Goal: Task Accomplishment & Management: Manage account settings

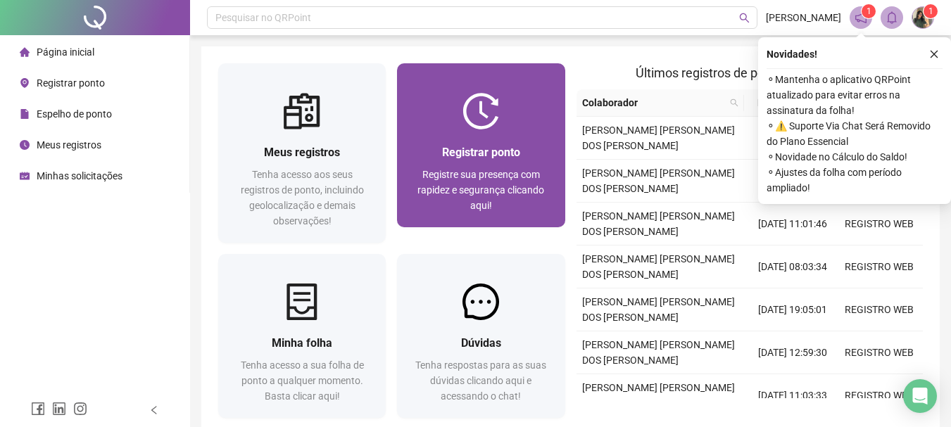
click at [505, 106] on div at bounding box center [481, 111] width 168 height 37
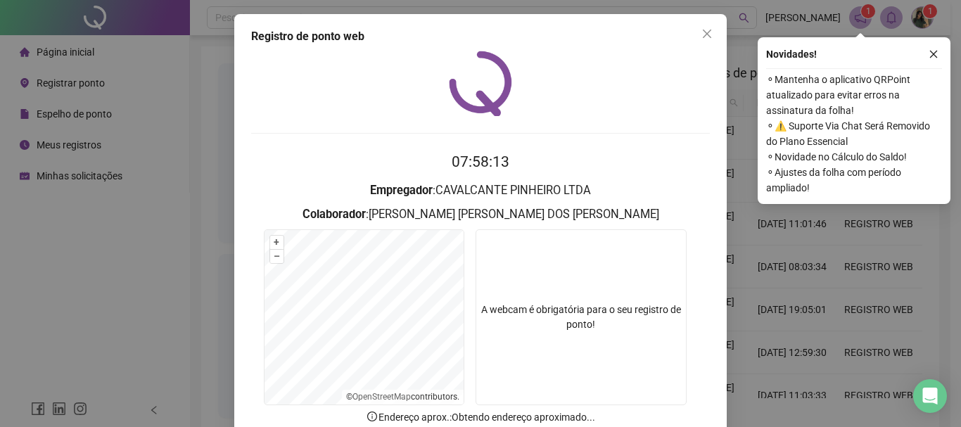
scroll to position [92, 0]
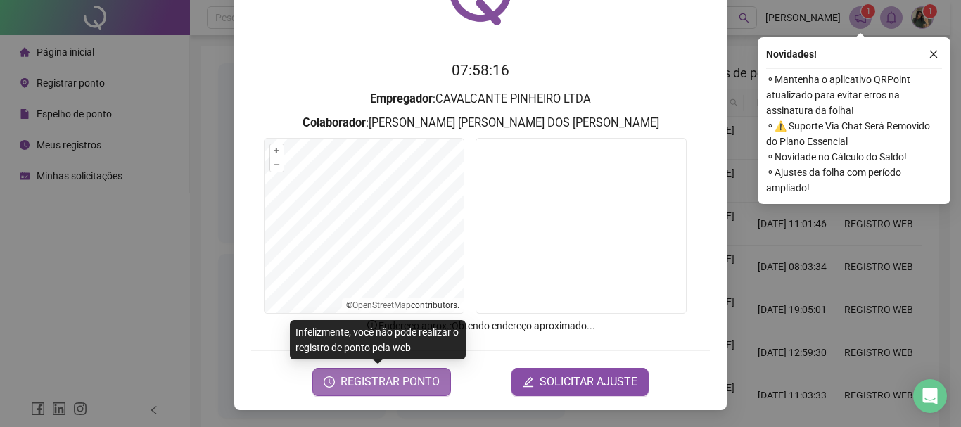
click at [403, 384] on span "REGISTRAR PONTO" at bounding box center [390, 382] width 99 height 17
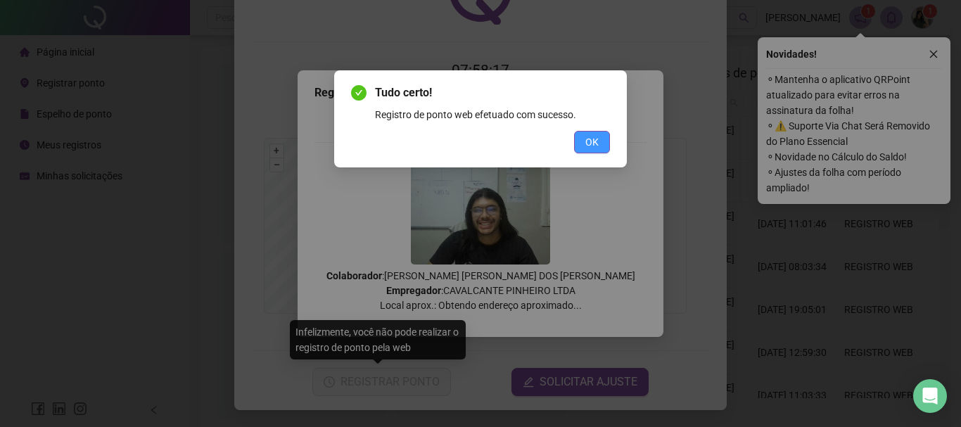
click at [607, 139] on button "OK" at bounding box center [592, 142] width 36 height 23
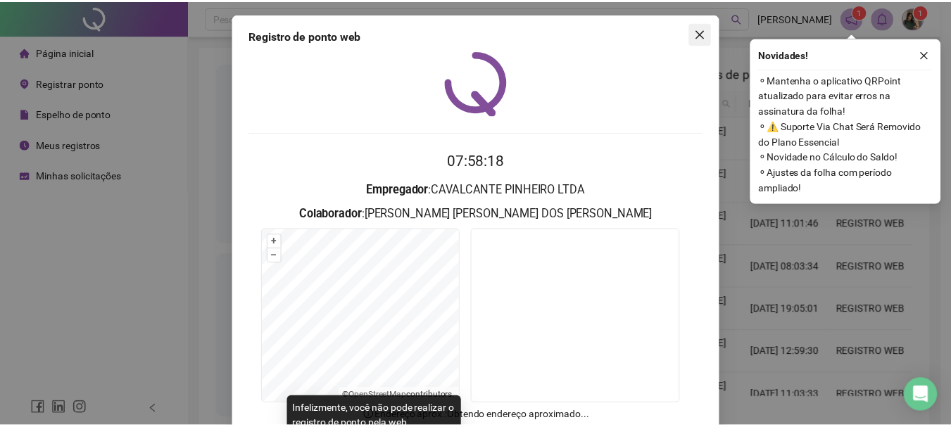
scroll to position [0, 0]
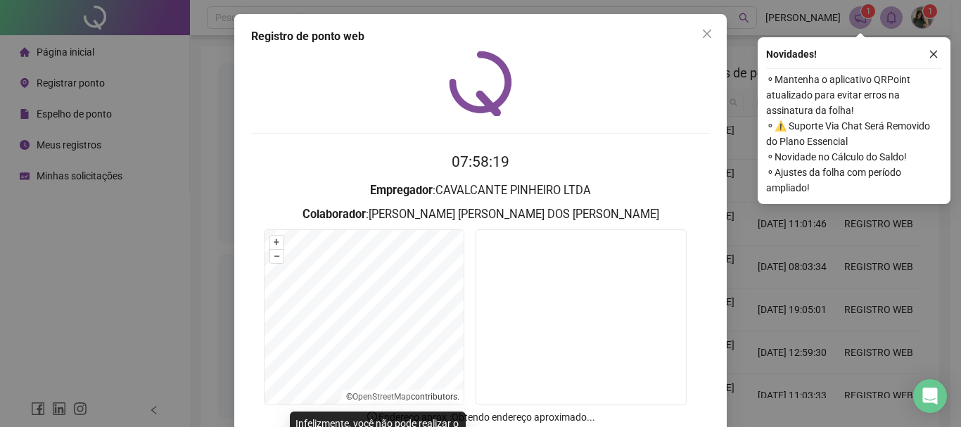
click at [707, 21] on div "Registro [PERSON_NAME] web 07:58:19 Empregador : CAVALCANTE [PERSON_NAME] LTDA …" at bounding box center [480, 258] width 493 height 488
click at [703, 29] on icon "close" at bounding box center [707, 33] width 11 height 11
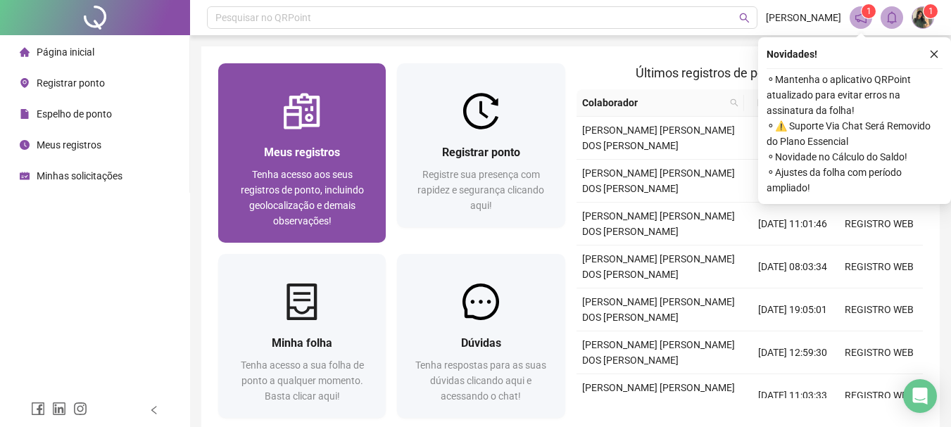
click at [292, 134] on div "Meus registros Tenha acesso aos seus registros de ponto, incluindo geolocalizaç…" at bounding box center [302, 186] width 168 height 113
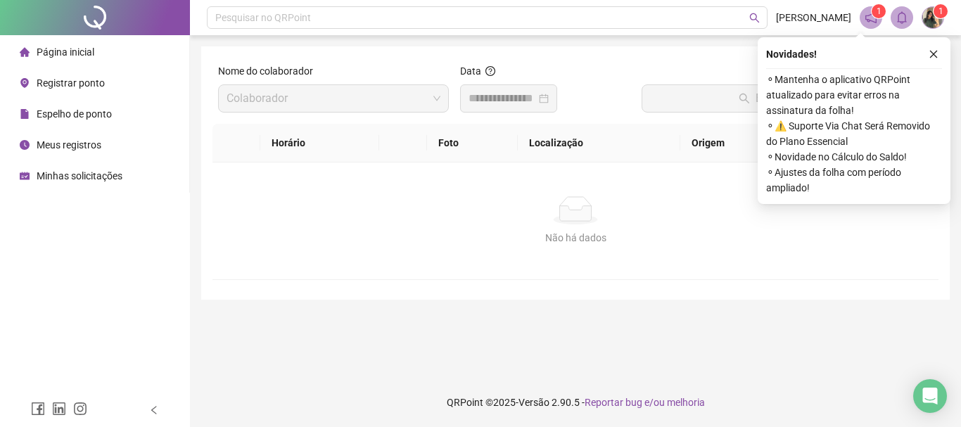
click at [549, 101] on div at bounding box center [509, 98] width 80 height 17
click at [549, 100] on div at bounding box center [509, 98] width 80 height 17
click at [523, 96] on input at bounding box center [503, 98] width 68 height 17
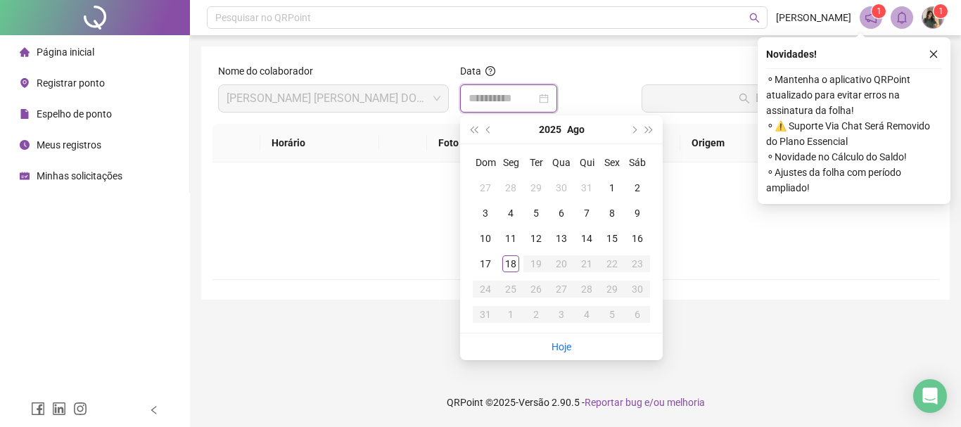
type input "**********"
click at [509, 267] on div "18" at bounding box center [511, 263] width 17 height 17
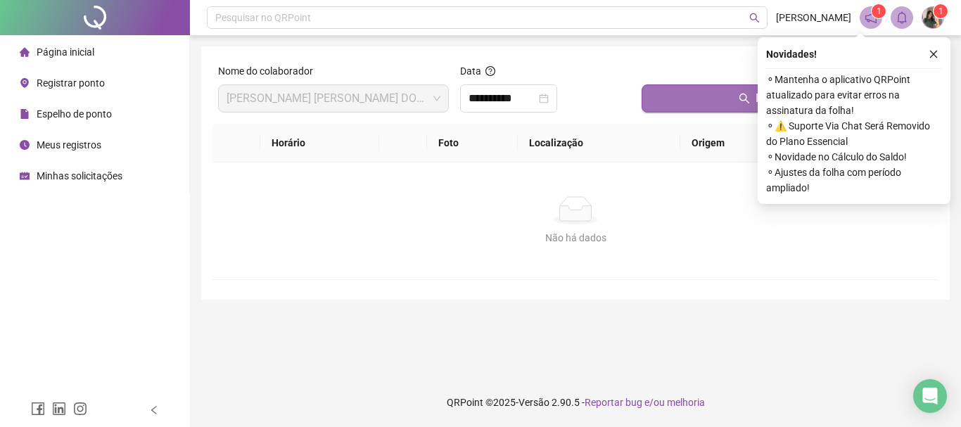
click at [717, 87] on button "Buscar registros" at bounding box center [787, 98] width 291 height 28
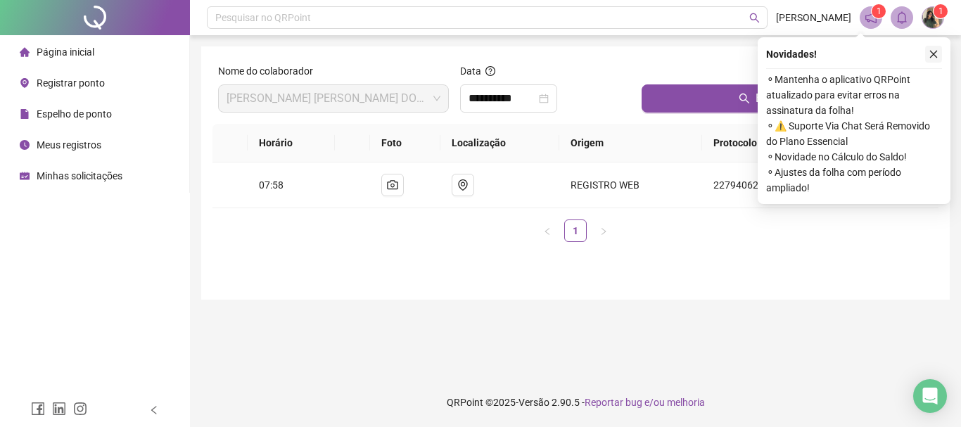
click at [934, 53] on icon "close" at bounding box center [934, 54] width 10 height 10
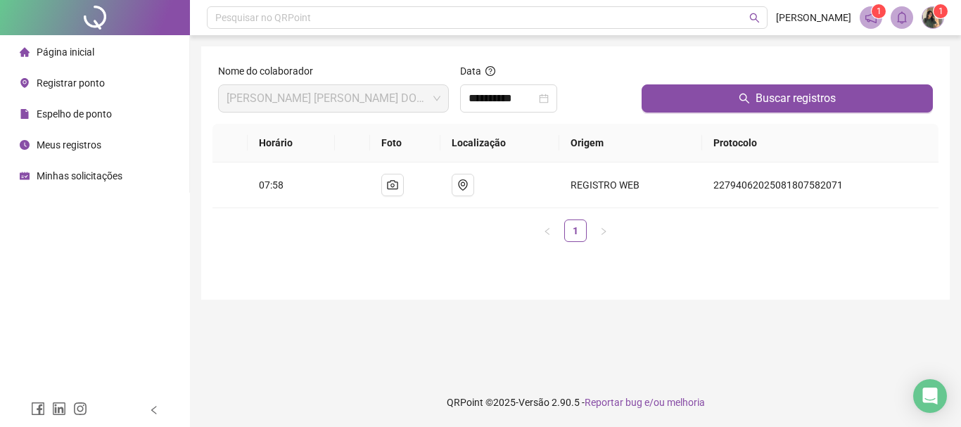
click at [868, 20] on icon "notification" at bounding box center [871, 17] width 11 height 11
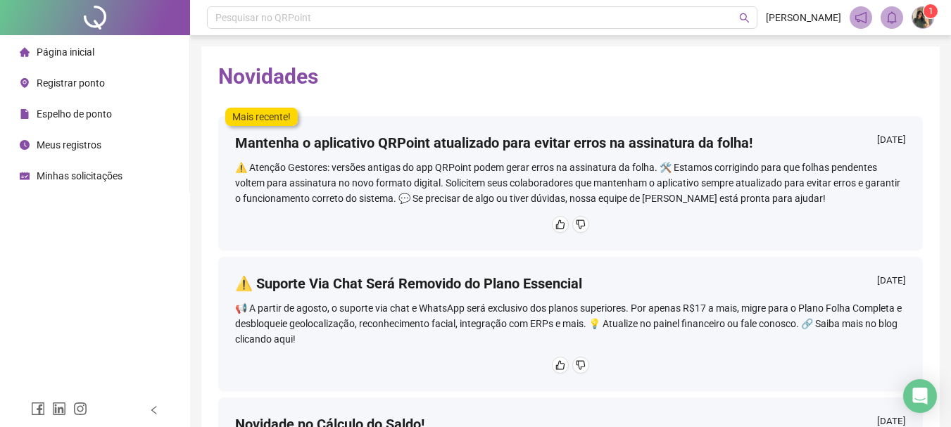
click at [876, 16] on div "1" at bounding box center [892, 17] width 84 height 23
click at [83, 63] on div "Página inicial" at bounding box center [57, 52] width 75 height 28
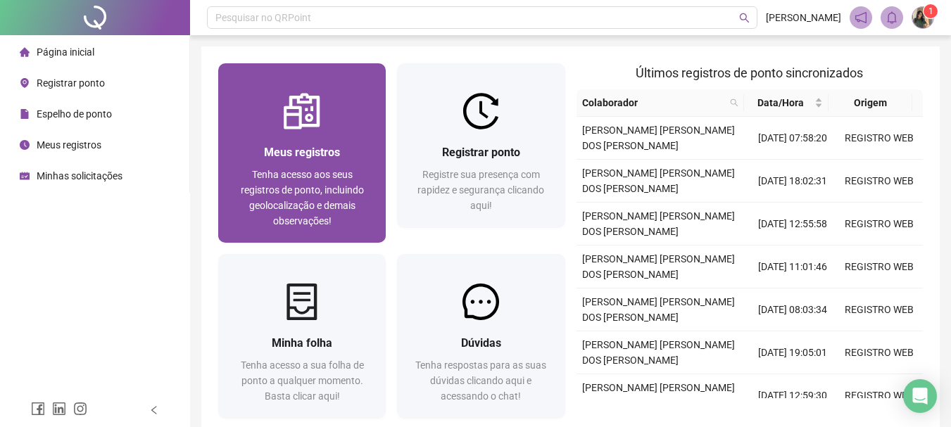
click at [302, 140] on div "Meus registros Tenha acesso aos seus registros de ponto, incluindo geolocalizaç…" at bounding box center [302, 186] width 168 height 113
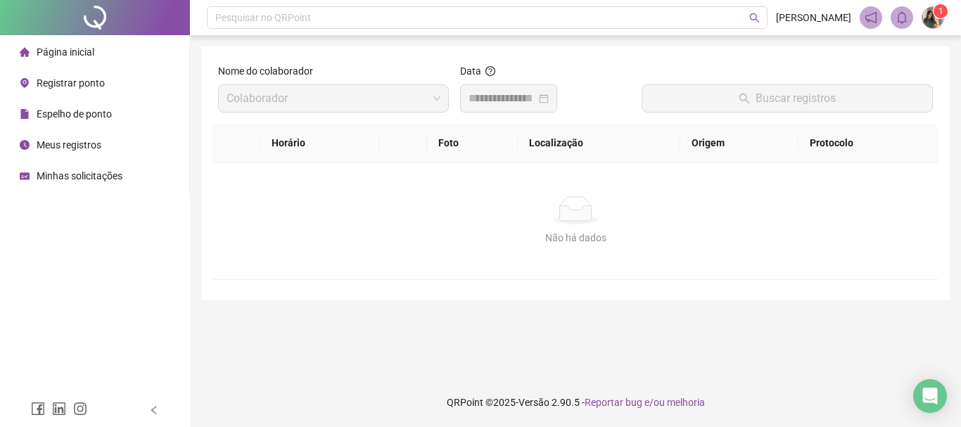
click at [83, 51] on span "Página inicial" at bounding box center [66, 51] width 58 height 11
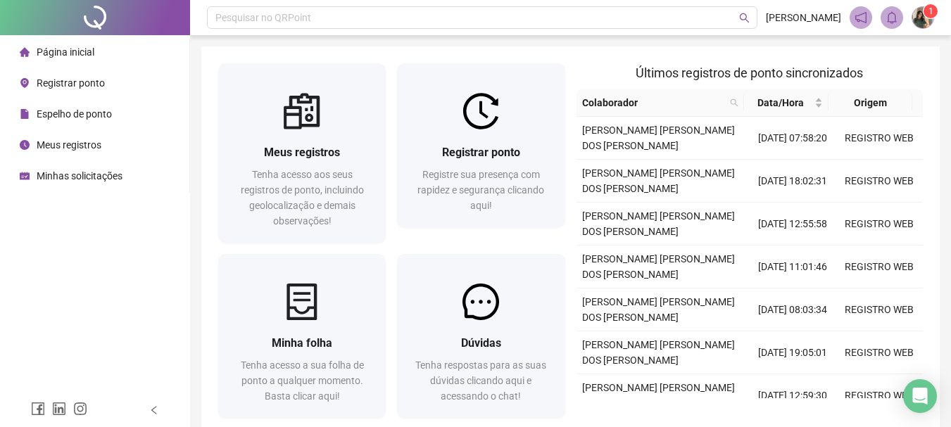
click at [922, 15] on img at bounding box center [922, 17] width 21 height 21
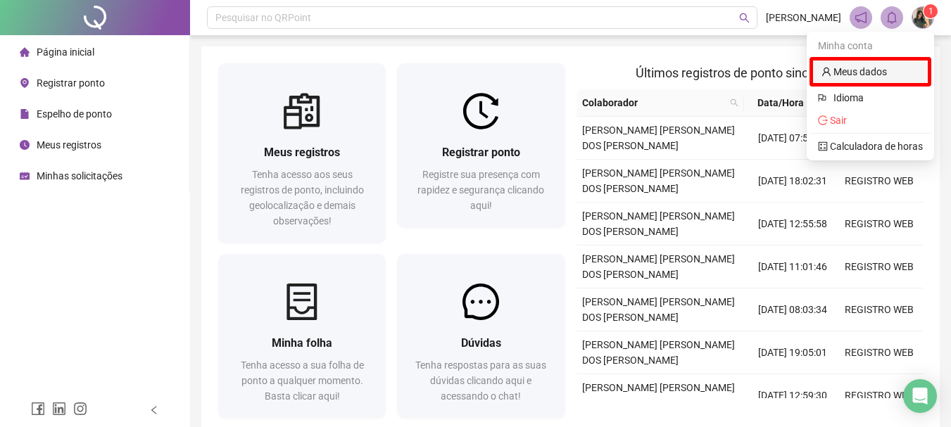
click at [829, 75] on link "Meus dados" at bounding box center [853, 71] width 65 height 11
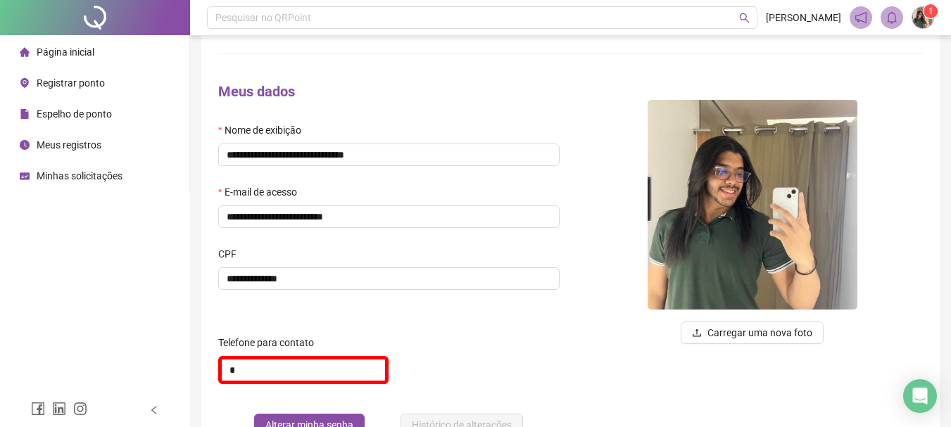
scroll to position [141, 0]
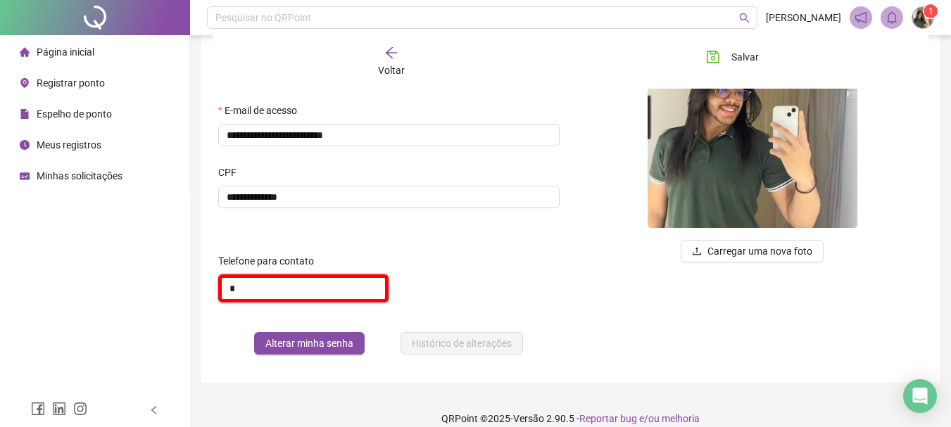
click at [252, 290] on input "*" at bounding box center [303, 289] width 170 height 28
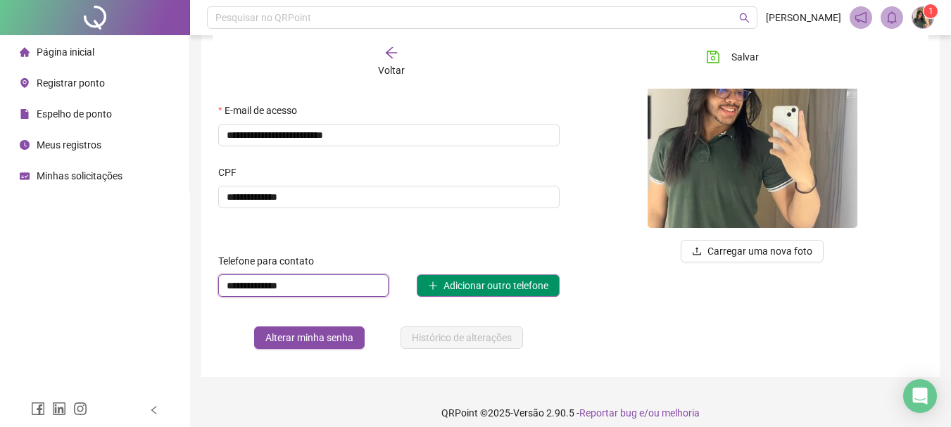
type input "**********"
click at [455, 282] on span "Adicionar outro telefone" at bounding box center [495, 285] width 105 height 15
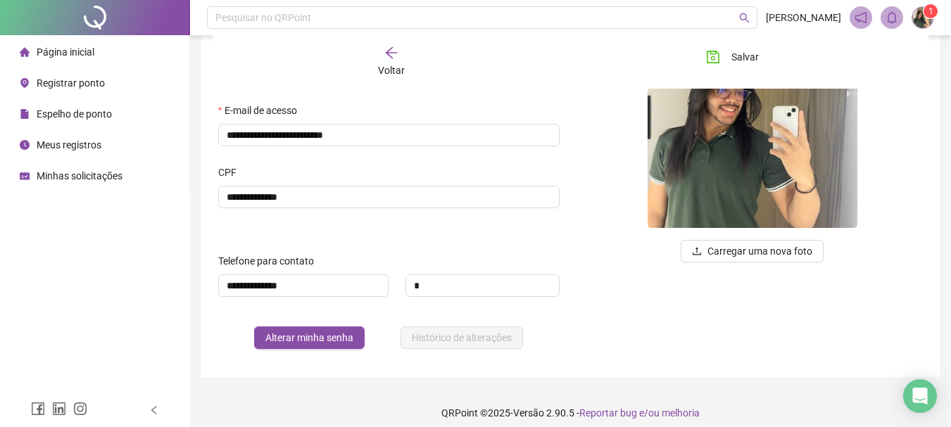
click at [417, 231] on div "**********" at bounding box center [389, 174] width 364 height 371
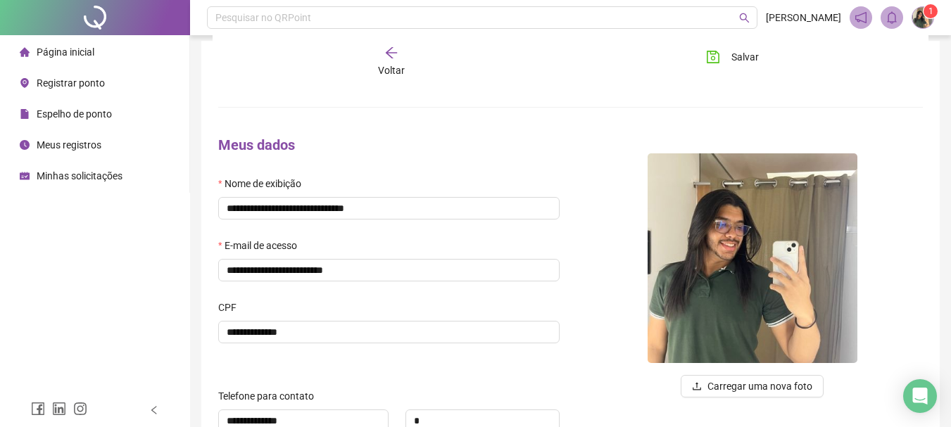
scroll to position [0, 0]
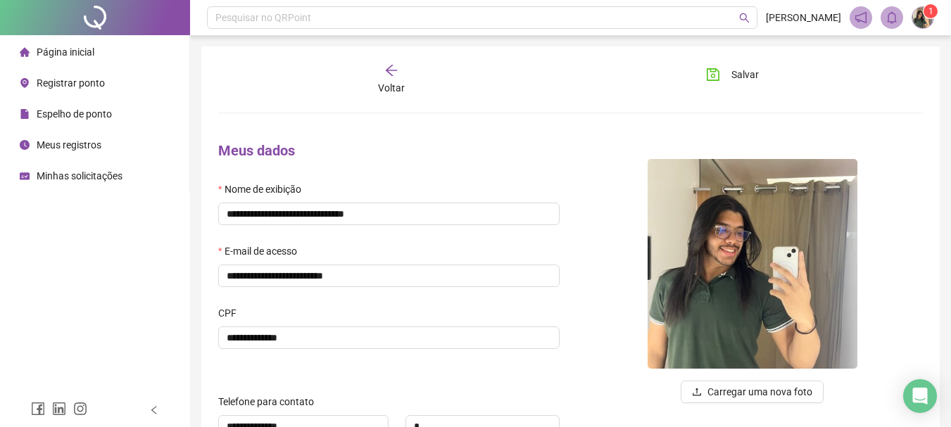
click at [385, 76] on icon "arrow-left" at bounding box center [391, 70] width 14 height 14
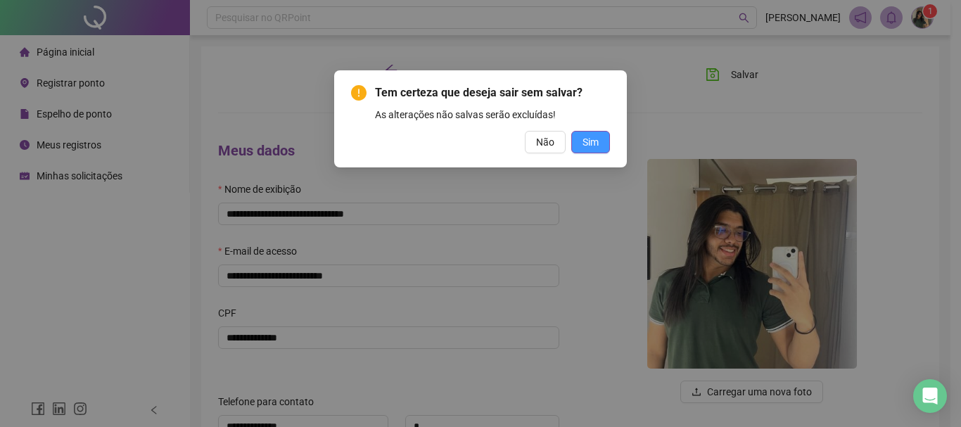
click at [595, 143] on span "Sim" at bounding box center [591, 141] width 16 height 15
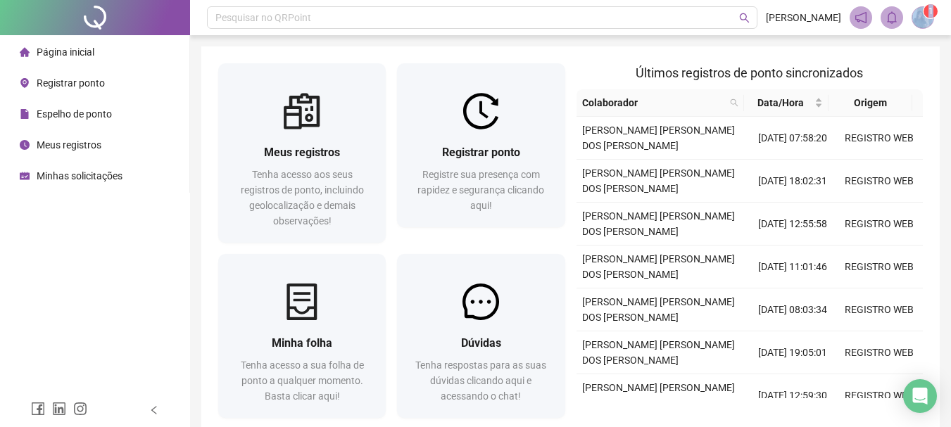
click at [931, 18] on span "1" at bounding box center [922, 17] width 23 height 23
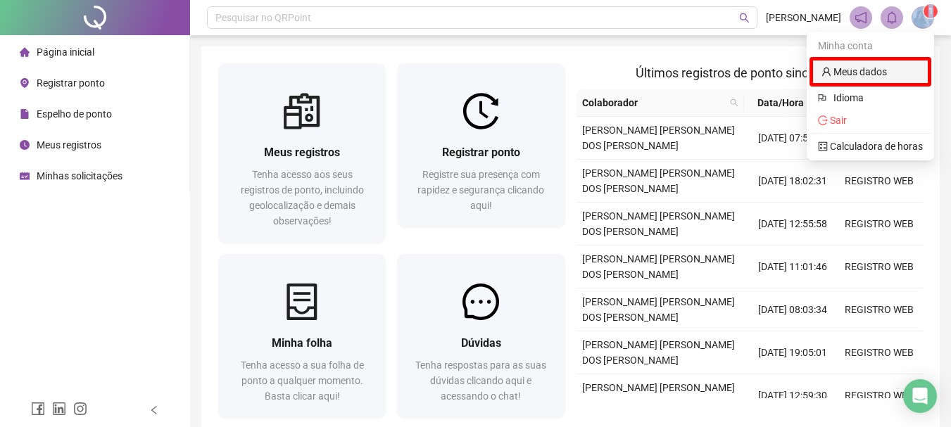
click at [873, 77] on link "Meus dados" at bounding box center [853, 71] width 65 height 11
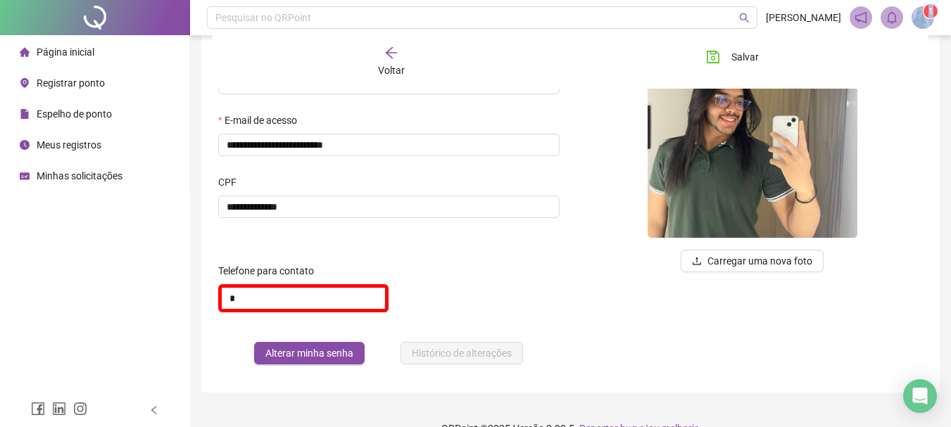
scroll to position [141, 0]
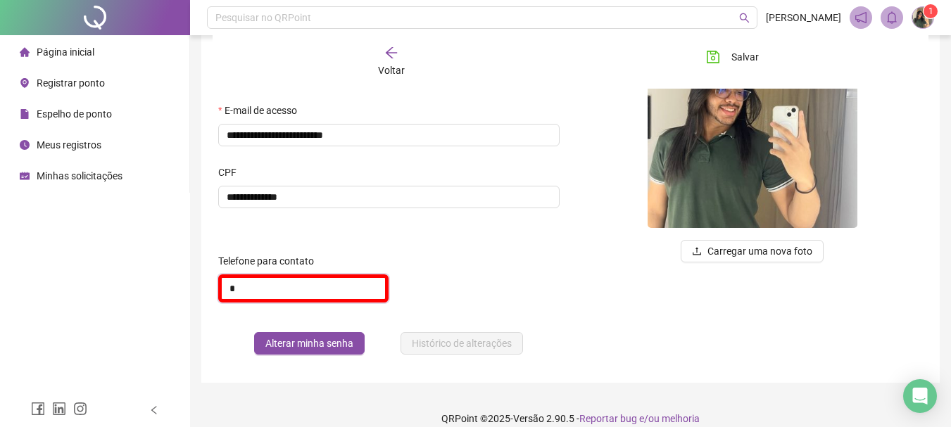
click at [262, 295] on input "*" at bounding box center [303, 289] width 170 height 28
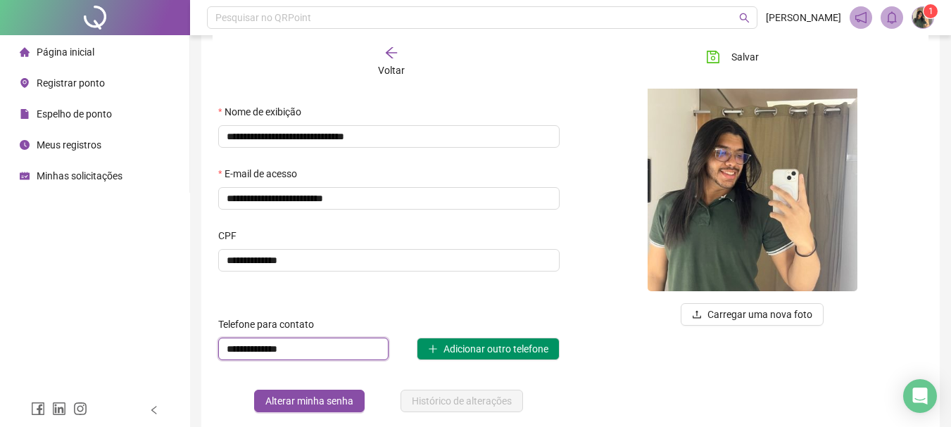
scroll to position [0, 0]
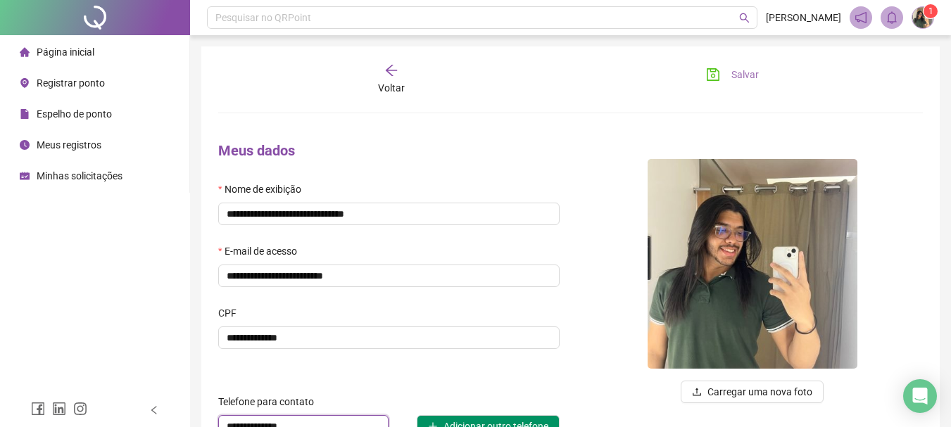
type input "**********"
click at [724, 70] on button "Salvar" at bounding box center [732, 74] width 74 height 23
click at [79, 51] on span "Página inicial" at bounding box center [66, 51] width 58 height 11
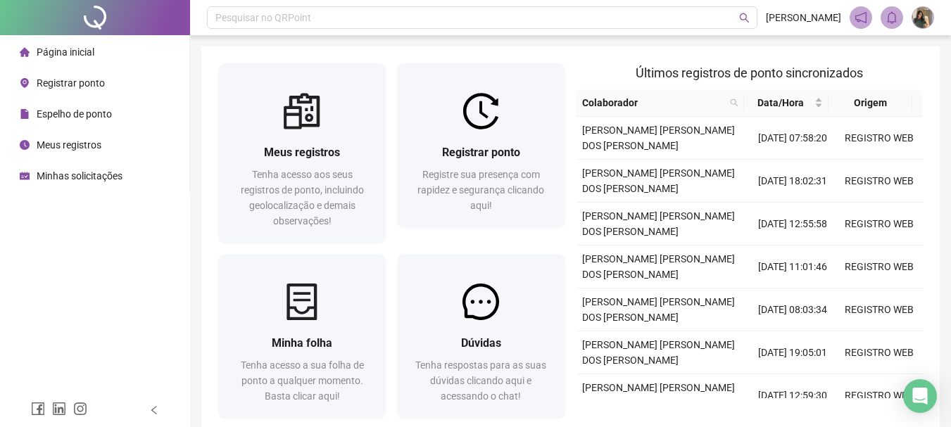
drag, startPoint x: 930, startPoint y: 19, endPoint x: 921, endPoint y: 22, distance: 8.9
click at [928, 19] on img at bounding box center [922, 17] width 21 height 21
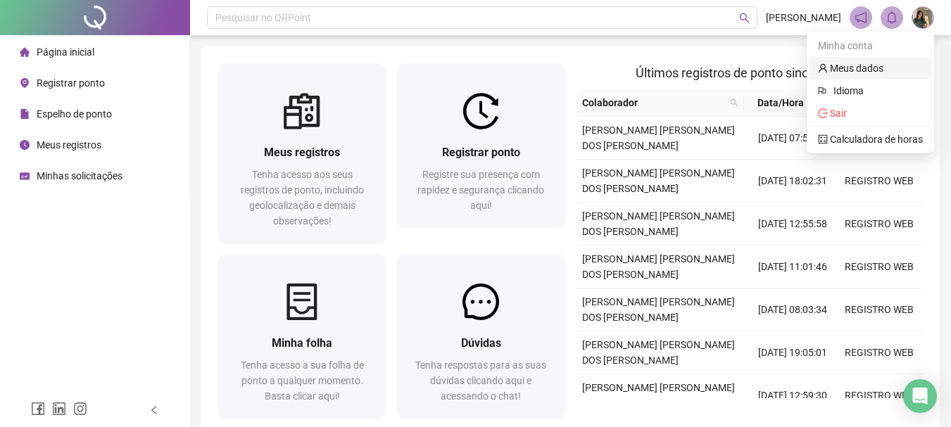
click at [835, 74] on link "Meus dados" at bounding box center [850, 68] width 65 height 11
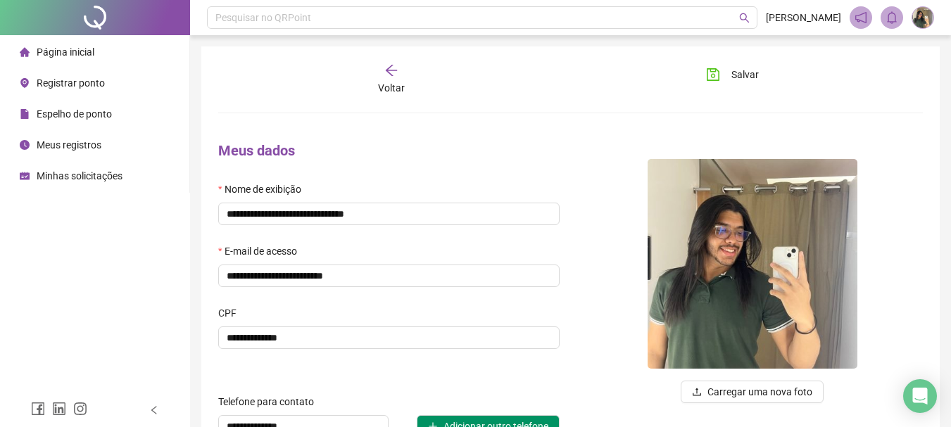
click at [72, 51] on span "Página inicial" at bounding box center [66, 51] width 58 height 11
